Goal: Task Accomplishment & Management: Use online tool/utility

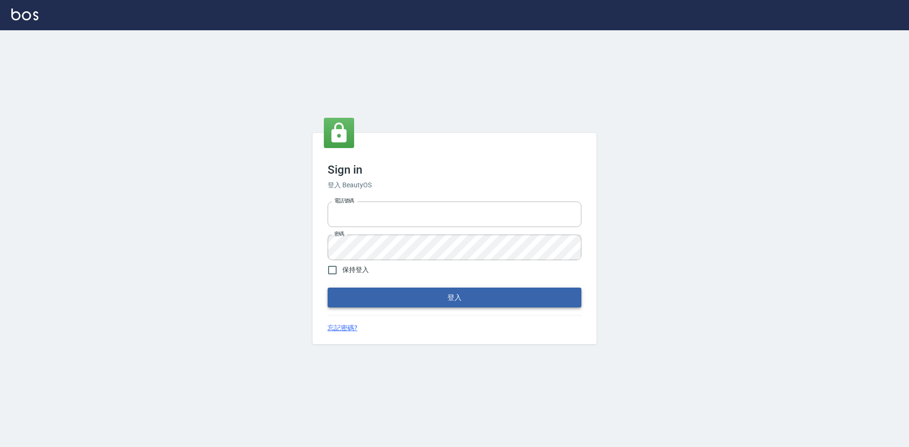
type input "0963852741"
click at [398, 298] on button "登入" at bounding box center [455, 298] width 254 height 20
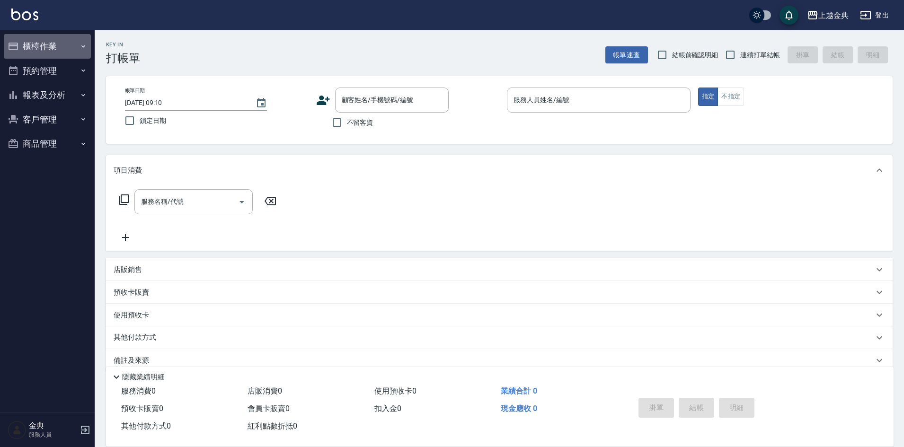
click at [38, 42] on button "櫃檯作業" at bounding box center [47, 46] width 87 height 25
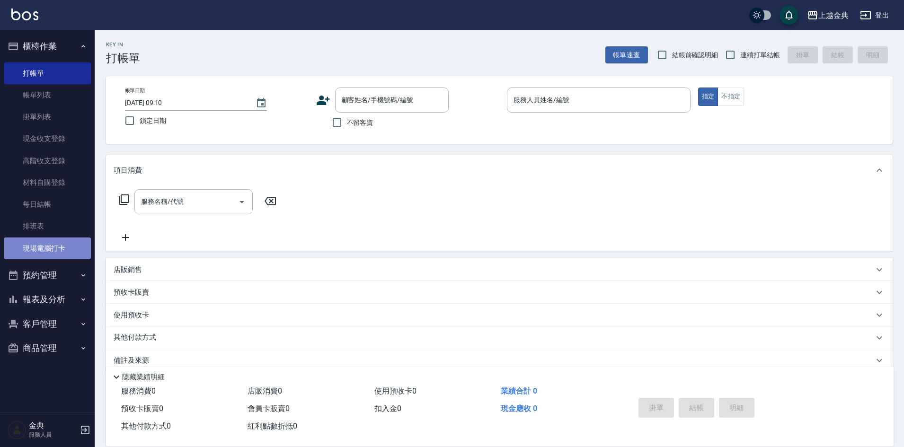
click at [55, 250] on link "現場電腦打卡" at bounding box center [47, 249] width 87 height 22
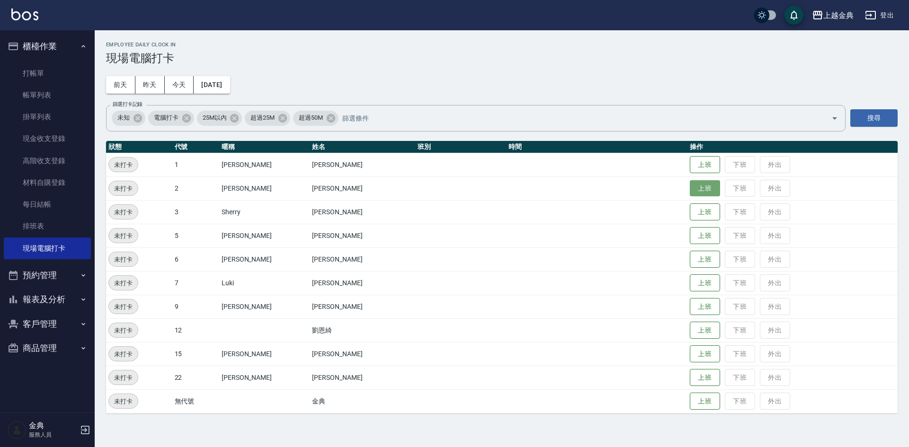
click at [690, 189] on button "上班" at bounding box center [705, 188] width 30 height 17
click at [690, 372] on button "上班" at bounding box center [705, 378] width 30 height 17
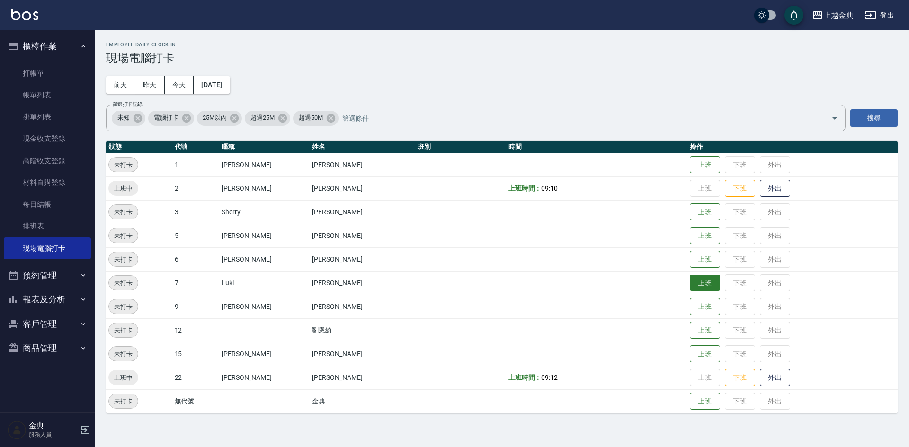
click at [690, 282] on button "上班" at bounding box center [705, 283] width 30 height 17
click at [690, 234] on button "上班" at bounding box center [705, 236] width 30 height 17
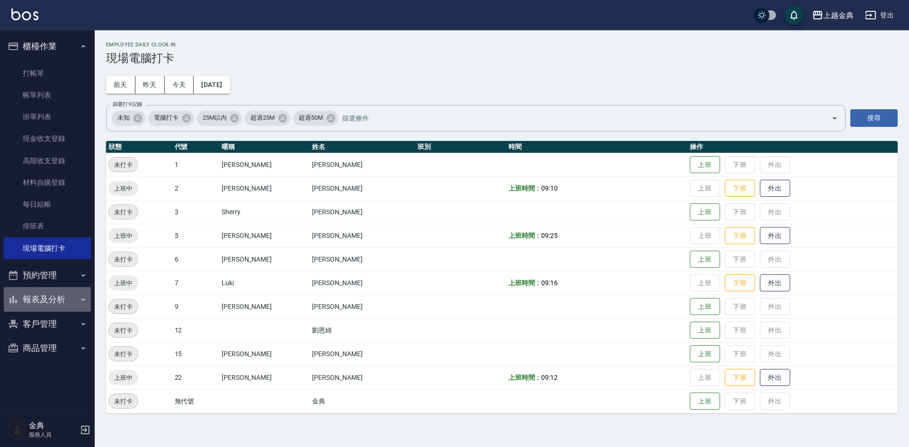
click at [36, 302] on button "報表及分析" at bounding box center [47, 299] width 87 height 25
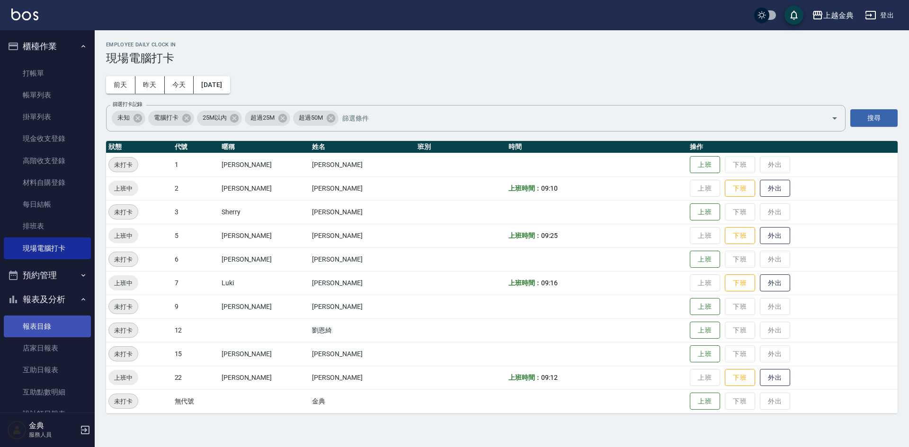
scroll to position [163, 0]
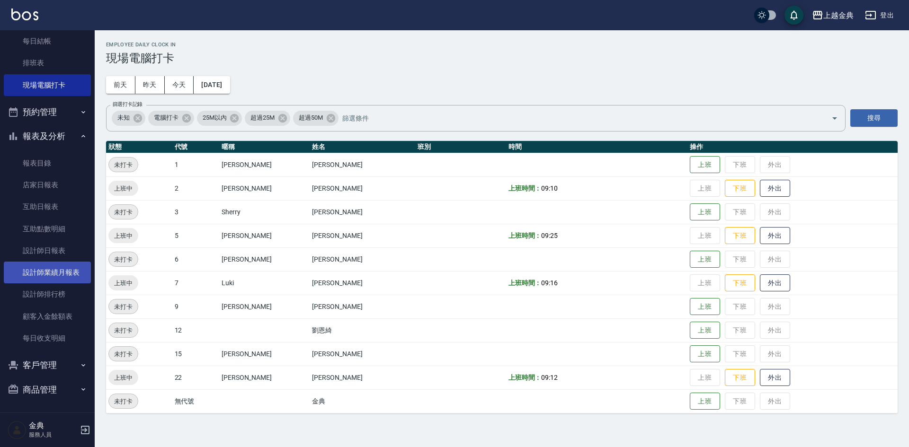
click at [64, 273] on link "設計師業績月報表" at bounding box center [47, 273] width 87 height 22
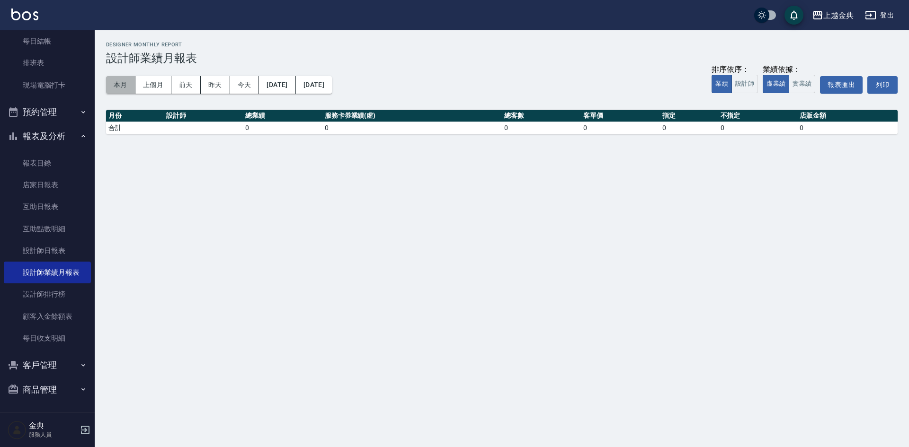
click at [121, 84] on button "本月" at bounding box center [120, 85] width 29 height 18
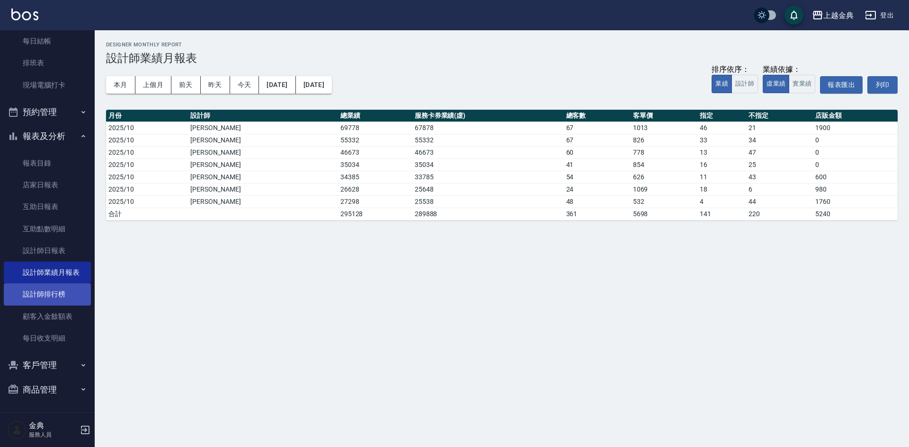
click at [35, 299] on link "設計師排行榜" at bounding box center [47, 295] width 87 height 22
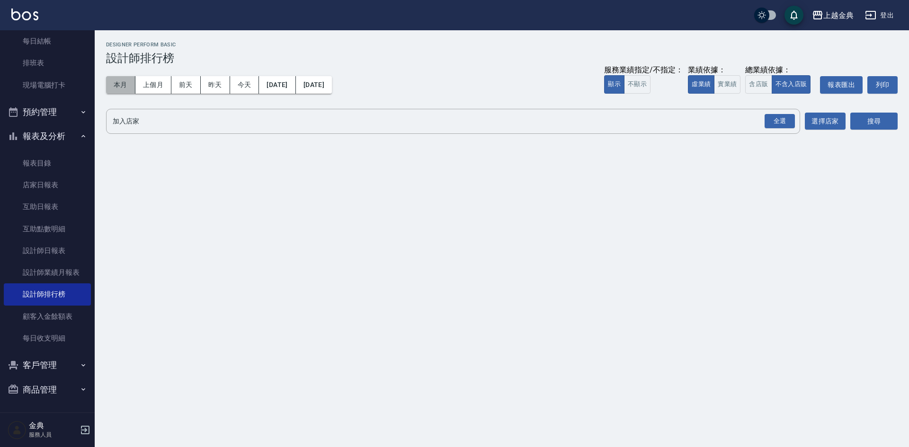
click at [116, 84] on button "本月" at bounding box center [120, 85] width 29 height 18
click at [756, 80] on button "含店販" at bounding box center [758, 84] width 27 height 18
click at [777, 121] on div "全選" at bounding box center [780, 121] width 30 height 15
drag, startPoint x: 850, startPoint y: 118, endPoint x: 888, endPoint y: 122, distance: 38.5
click at [856, 118] on div "加入店家 上越金典 全選 加入店家 選擇店家 搜尋" at bounding box center [502, 122] width 792 height 27
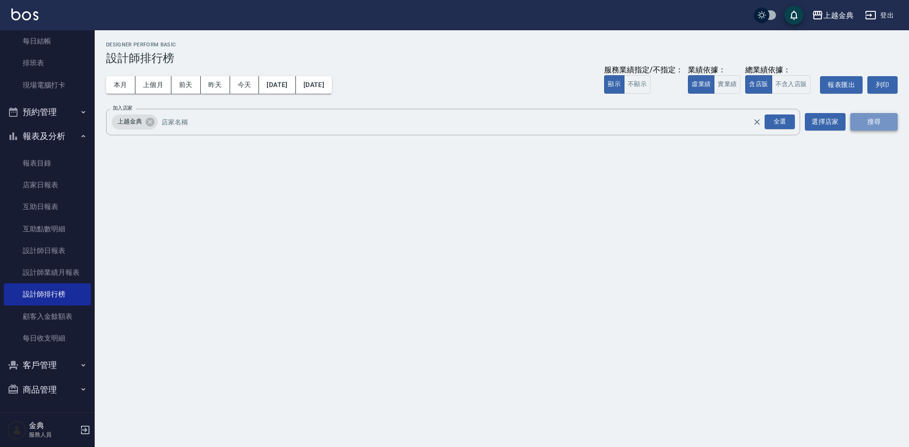
click at [888, 122] on button "搜尋" at bounding box center [873, 122] width 47 height 18
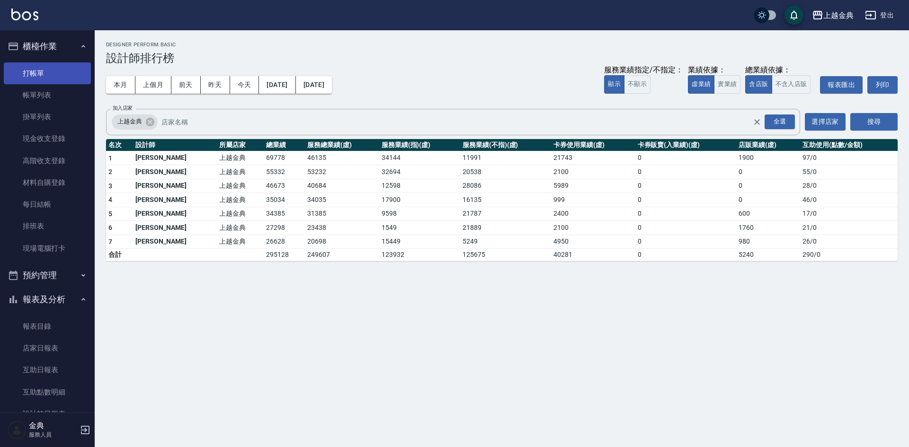
click at [29, 70] on link "打帳單" at bounding box center [47, 73] width 87 height 22
